Goal: Task Accomplishment & Management: Complete application form

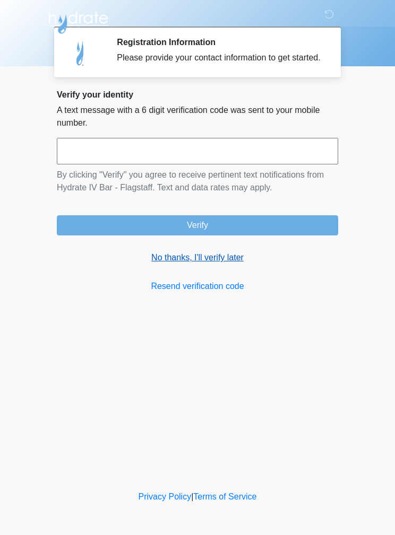
click at [218, 264] on link "No thanks, I'll verify later" at bounding box center [197, 257] width 281 height 13
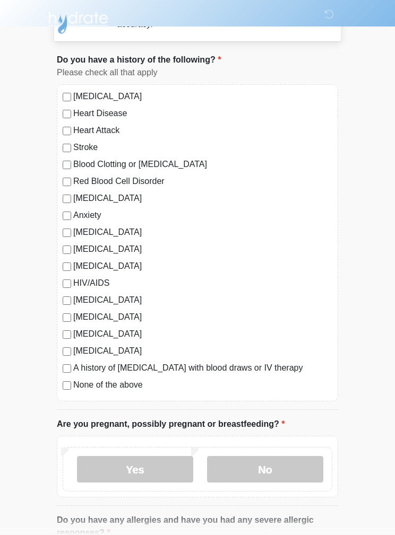
scroll to position [54, 0]
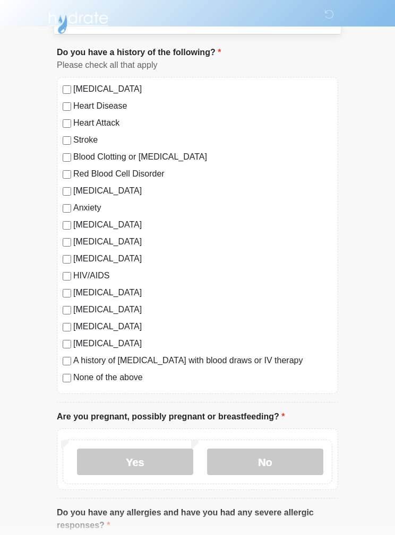
click at [57, 204] on div "[MEDICAL_DATA] Heart Disease Heart Attack Stroke Blood Clotting or [MEDICAL_DAT…" at bounding box center [197, 235] width 281 height 317
click at [65, 216] on div "[MEDICAL_DATA] Heart Disease Heart Attack Stroke Blood Clotting or [MEDICAL_DAT…" at bounding box center [197, 235] width 281 height 317
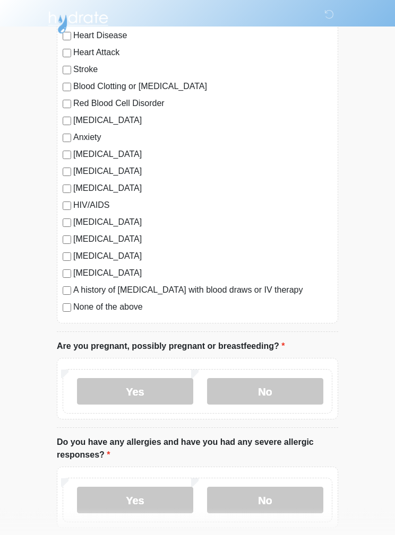
scroll to position [124, 0]
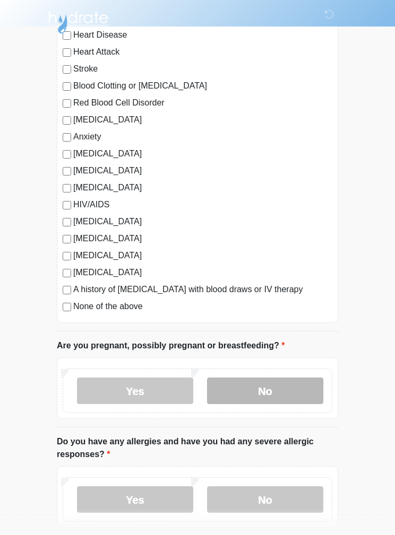
click at [283, 386] on label "No" at bounding box center [265, 391] width 116 height 27
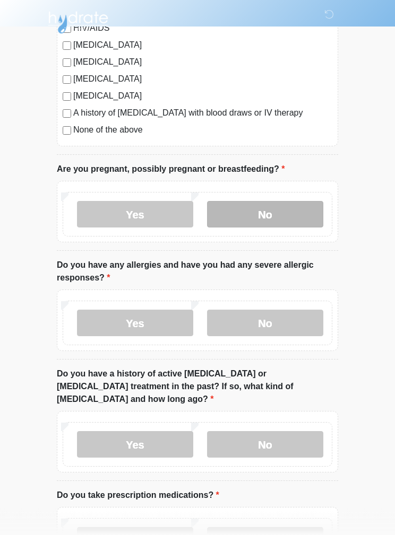
scroll to position [301, 0]
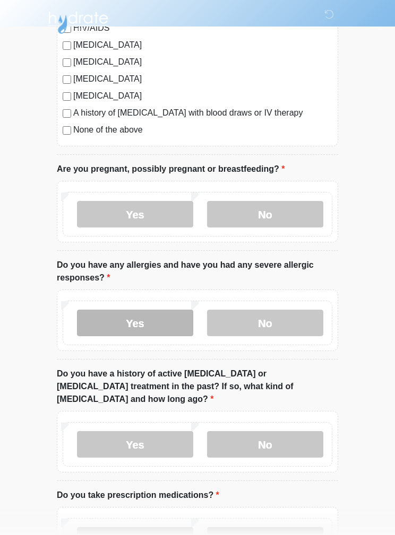
click at [171, 322] on label "Yes" at bounding box center [135, 323] width 116 height 27
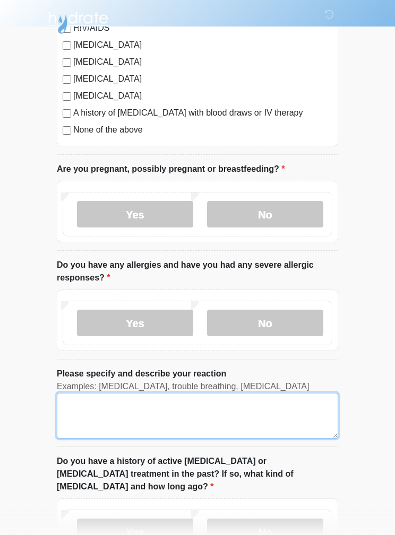
click at [280, 419] on textarea "Please specify and describe your reaction" at bounding box center [197, 416] width 281 height 46
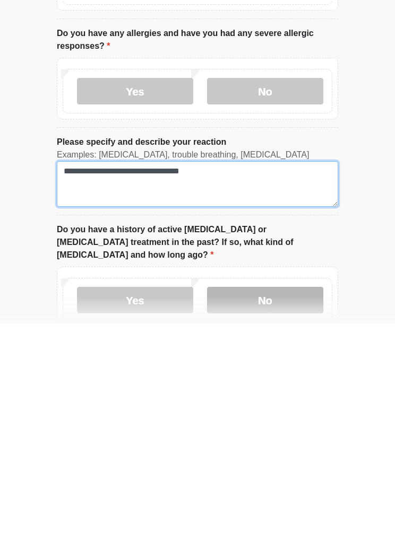
type textarea "**********"
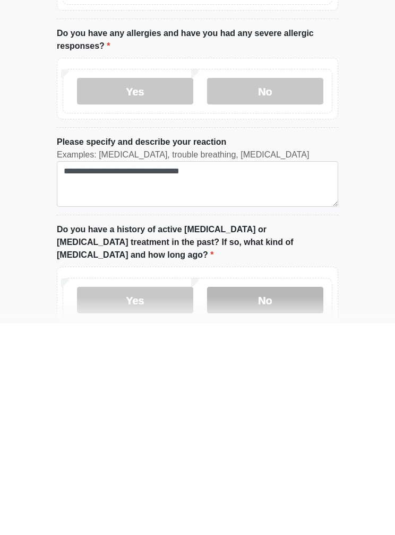
click at [294, 499] on label "No" at bounding box center [265, 512] width 116 height 27
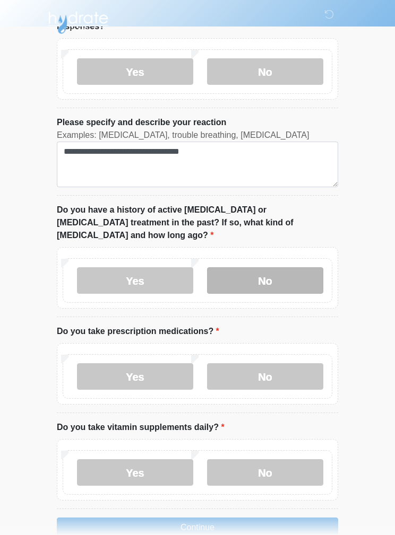
scroll to position [556, 0]
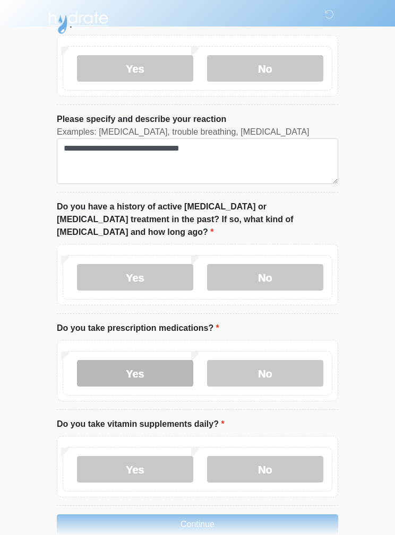
click at [172, 362] on label "Yes" at bounding box center [135, 373] width 116 height 27
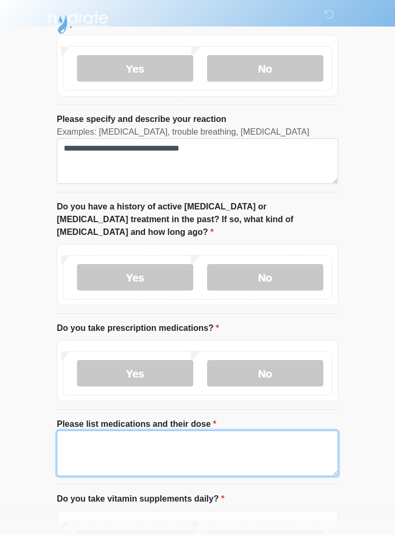
click at [291, 431] on textarea "Please list medications and their dose" at bounding box center [197, 454] width 281 height 46
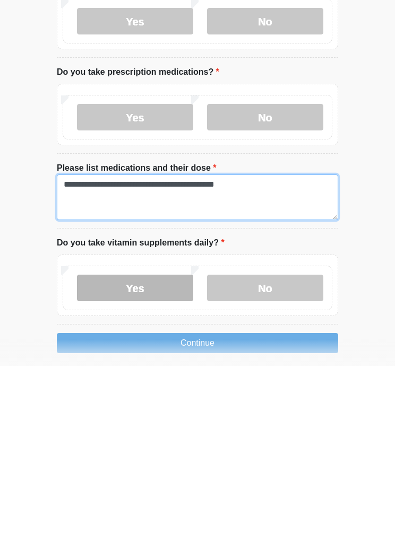
type textarea "**********"
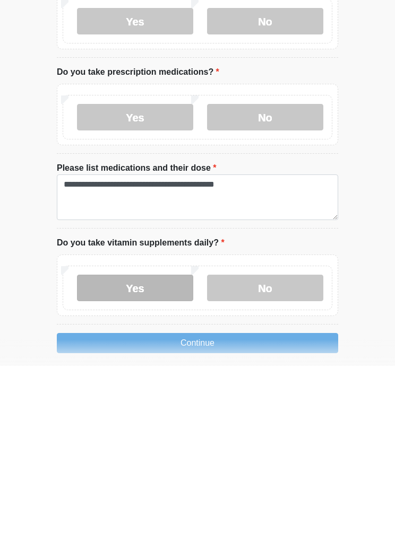
click at [159, 444] on label "Yes" at bounding box center [135, 457] width 116 height 27
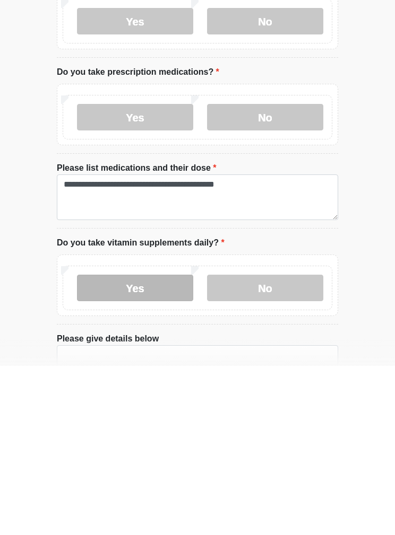
scroll to position [630, 0]
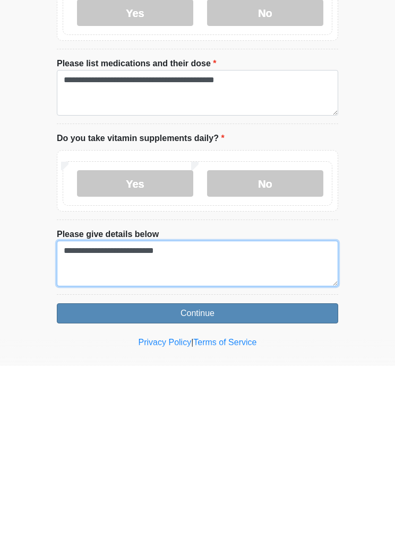
type textarea "**********"
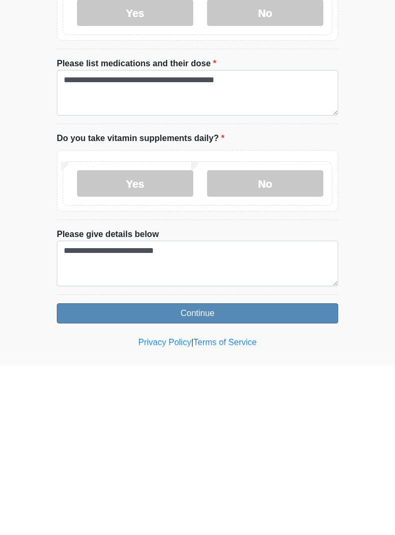
click at [306, 473] on button "Continue" at bounding box center [197, 483] width 281 height 20
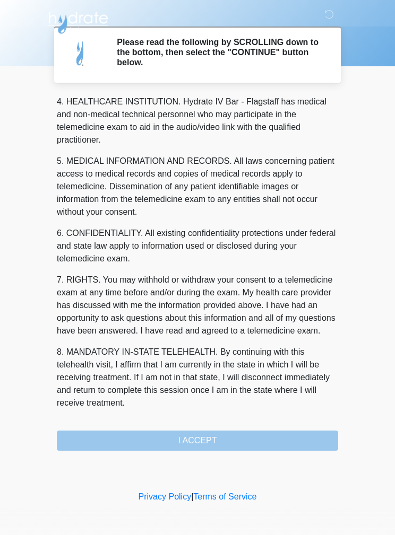
scroll to position [305, 0]
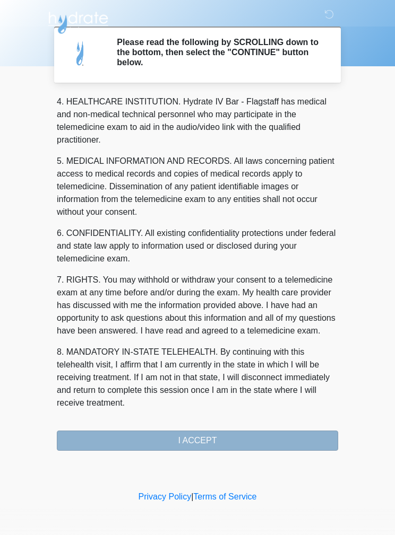
click at [237, 442] on button "I ACCEPT" at bounding box center [197, 441] width 281 height 20
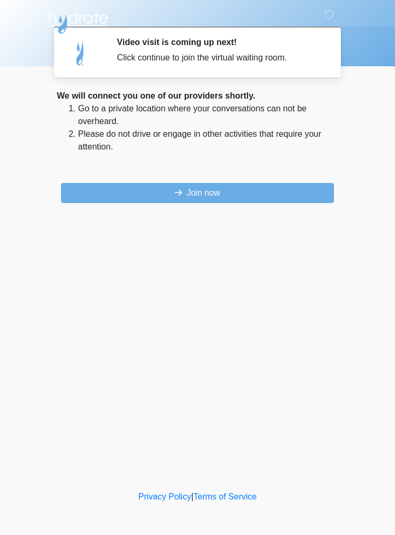
click at [248, 248] on div "‎ ‎ ‎ ‎ Video visit is coming up next! Click continue to join the virtual waiti…" at bounding box center [197, 244] width 318 height 467
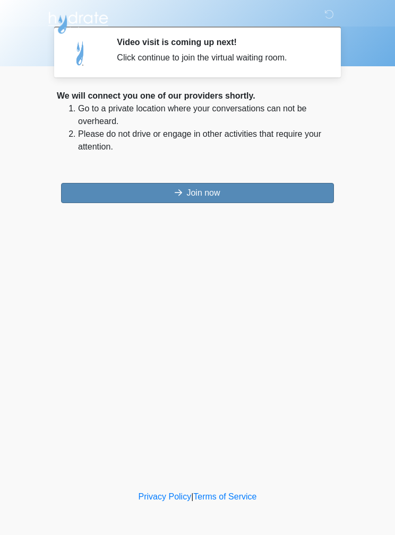
click at [243, 188] on button "Join now" at bounding box center [197, 193] width 273 height 20
